Goal: Entertainment & Leisure: Consume media (video, audio)

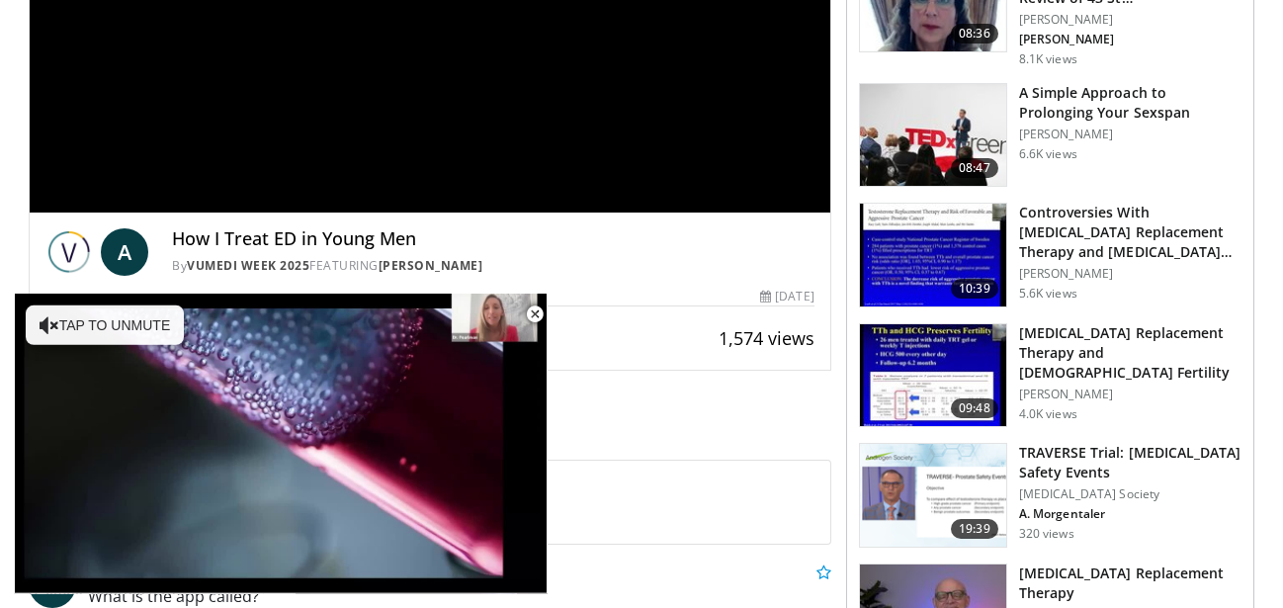
scroll to position [471, 0]
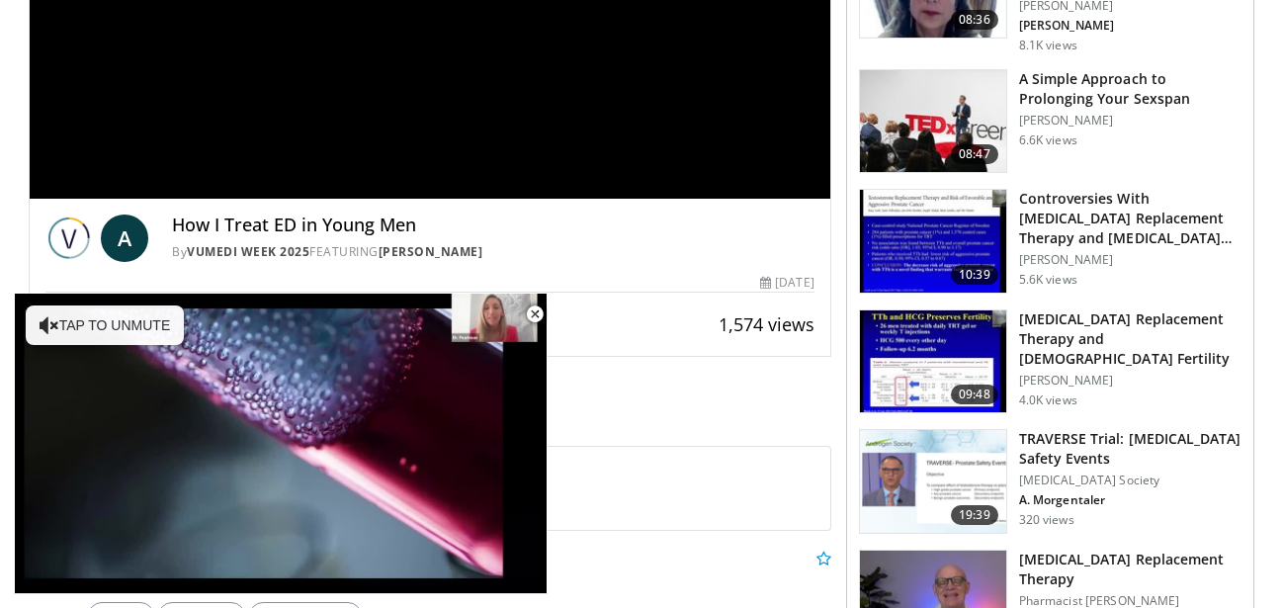
click at [354, 268] on div "A How I Treat ED in Young Men By Vumedi Week 2025 FEATURING [PERSON_NAME] By Vu…" at bounding box center [430, 269] width 801 height 141
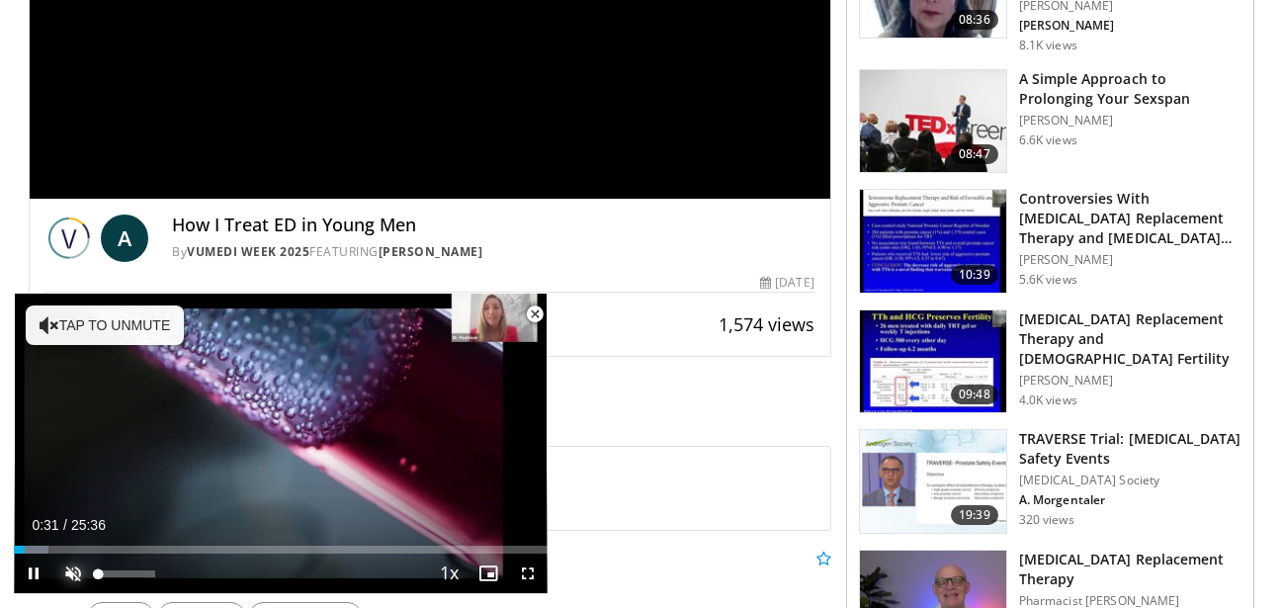
click at [72, 570] on span "Video Player" at bounding box center [73, 574] width 40 height 40
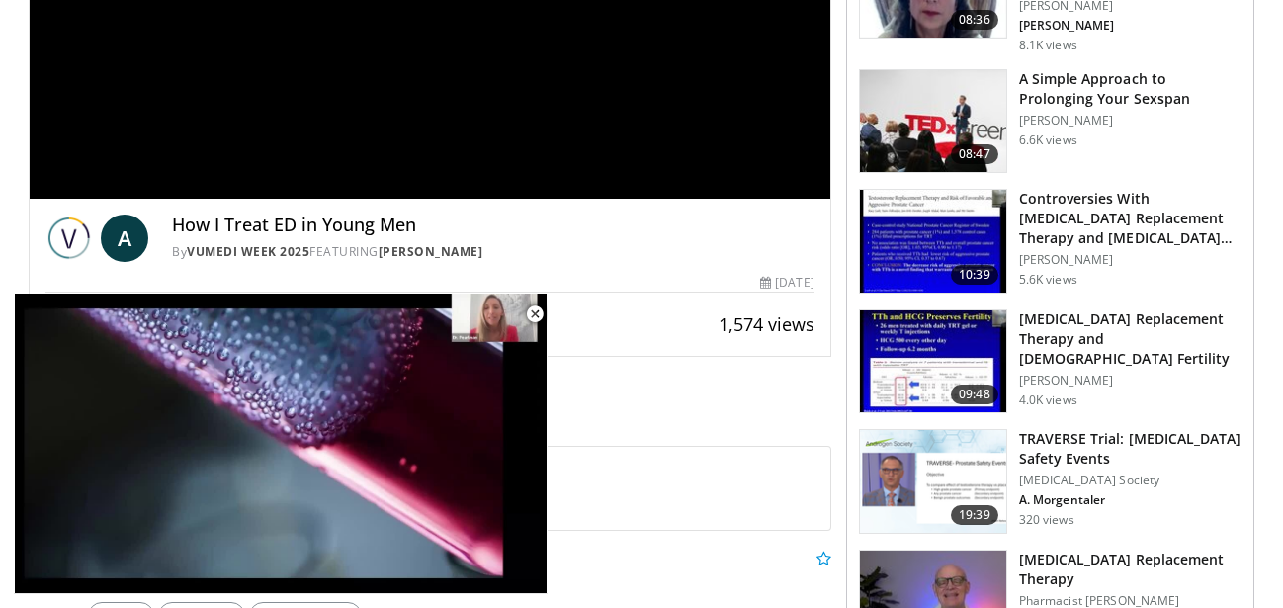
click at [72, 570] on div "10 seconds Tap to unmute" at bounding box center [281, 444] width 534 height 300
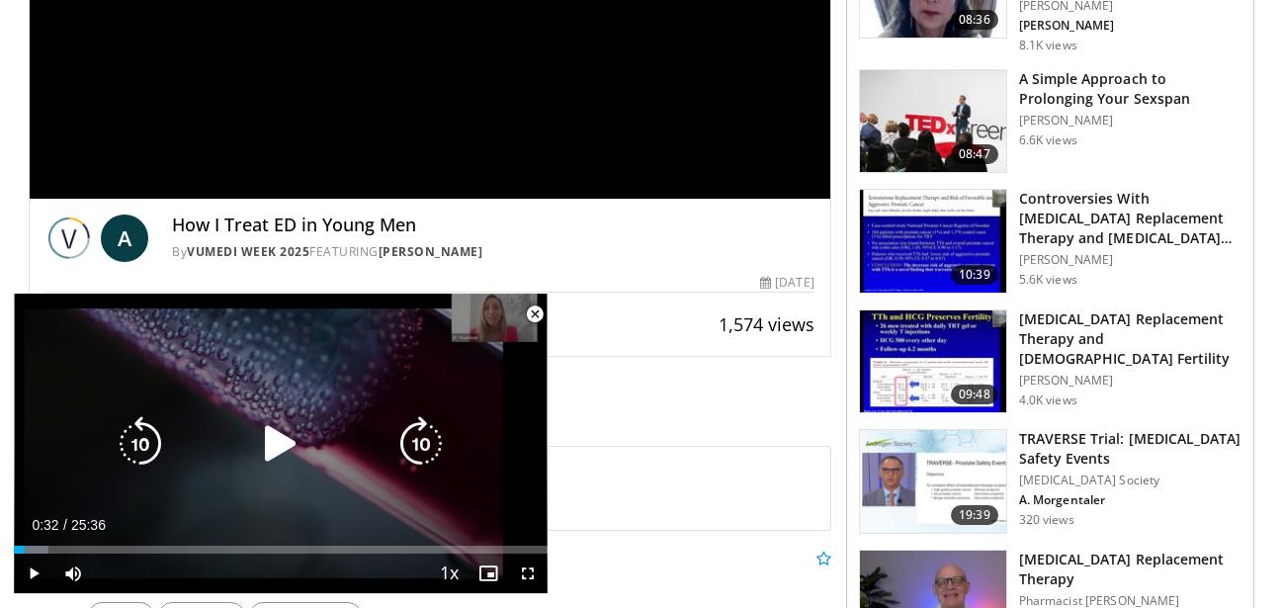
click at [284, 441] on icon "Video Player" at bounding box center [280, 443] width 55 height 55
